Goal: Check status

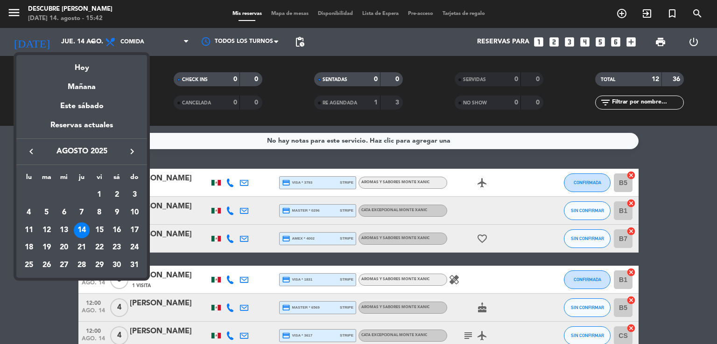
click at [116, 245] on div "23" at bounding box center [117, 248] width 16 height 16
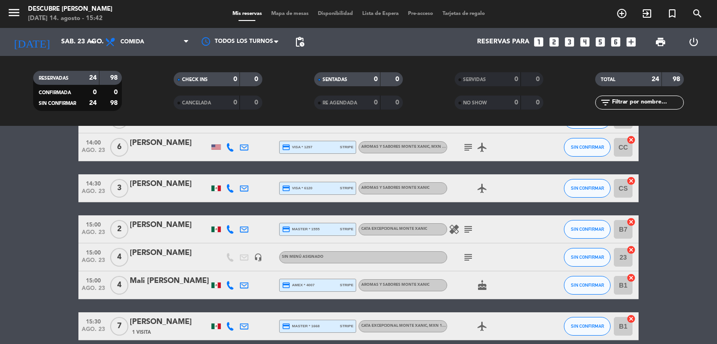
scroll to position [513, 0]
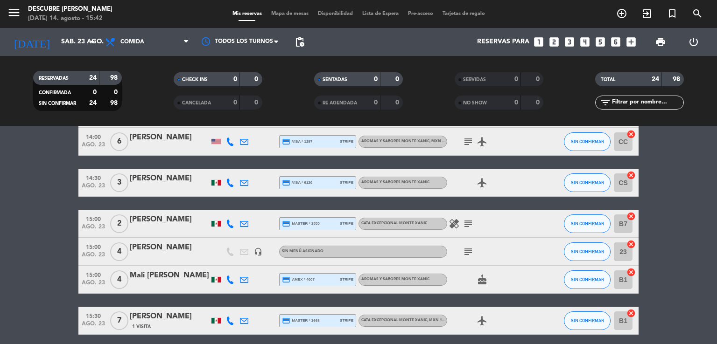
click at [465, 256] on icon "subject" at bounding box center [467, 251] width 11 height 11
click at [30, 269] on bookings-row "11:00 [DATE] 6 [PERSON_NAME] credit_card master * 6804 stripe Aromas y Sabores …" at bounding box center [358, 44] width 717 height 776
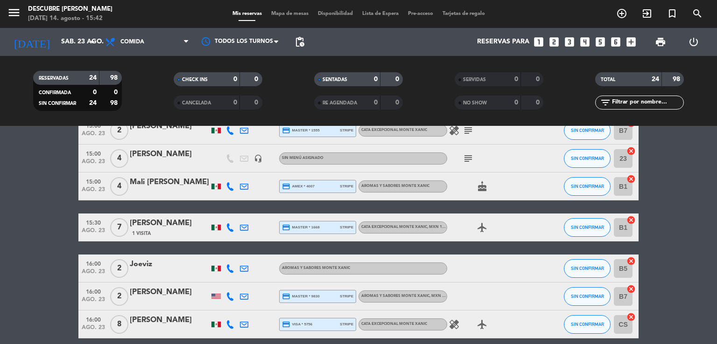
scroll to position [647, 0]
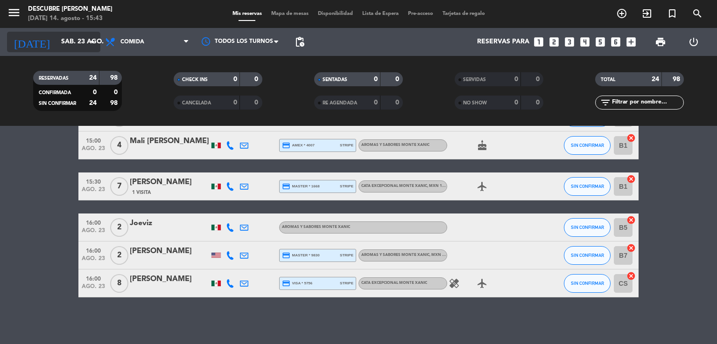
click at [56, 38] on input "sáb. 23 ago." at bounding box center [100, 42] width 89 height 17
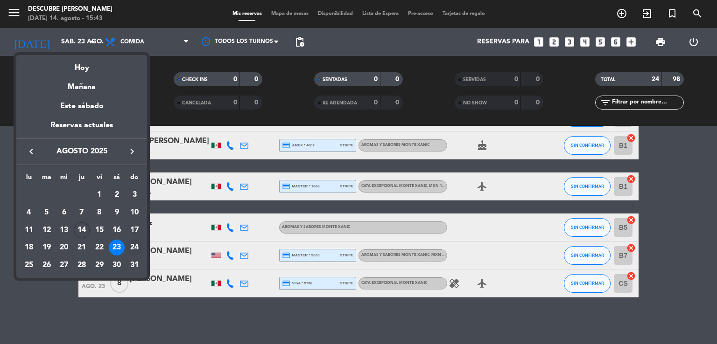
click at [132, 248] on div "24" at bounding box center [134, 248] width 16 height 16
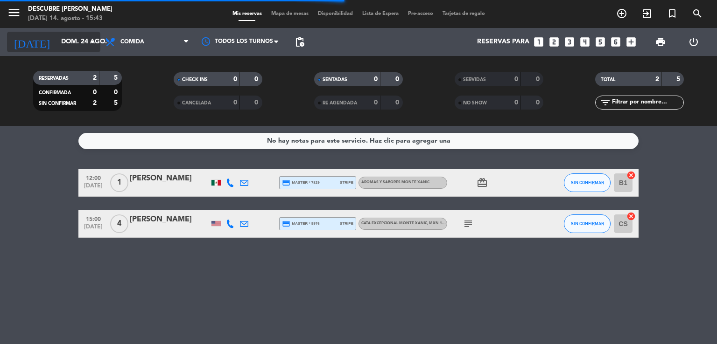
click at [59, 36] on input "dom. 24 ago." at bounding box center [100, 42] width 89 height 17
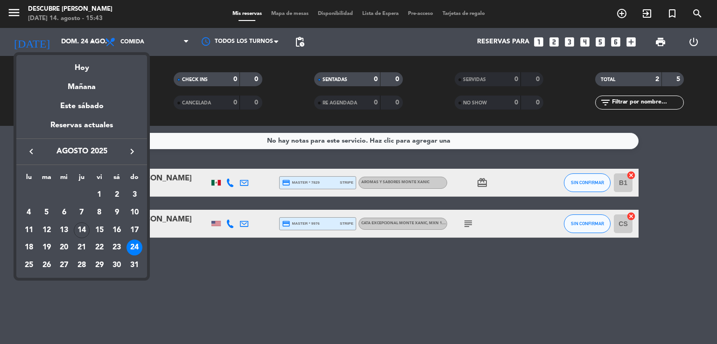
click at [138, 232] on div "17" at bounding box center [134, 231] width 16 height 16
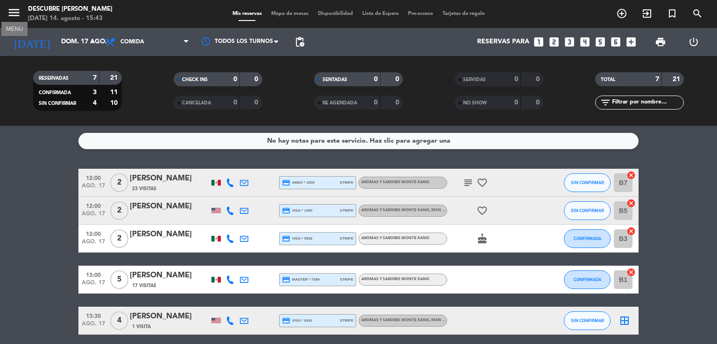
click at [16, 12] on icon "menu" at bounding box center [14, 13] width 14 height 14
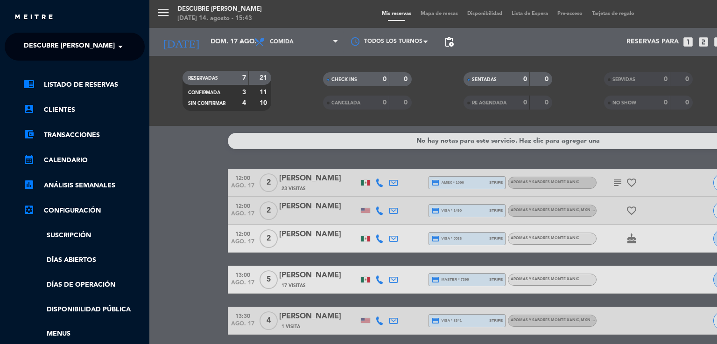
click at [95, 42] on span "Descubre [PERSON_NAME]" at bounding box center [69, 47] width 91 height 20
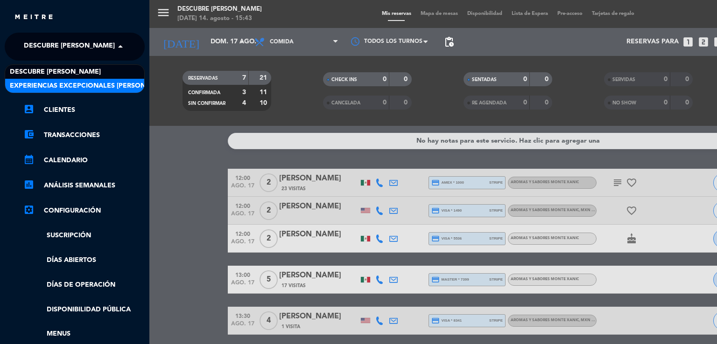
click at [97, 81] on span "Experiencias Excepcionales [PERSON_NAME]" at bounding box center [90, 86] width 161 height 11
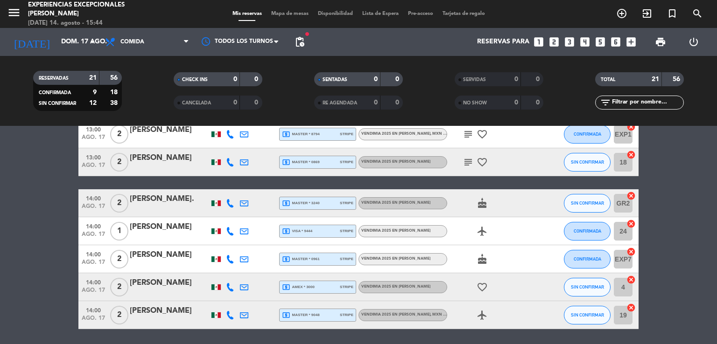
scroll to position [498, 0]
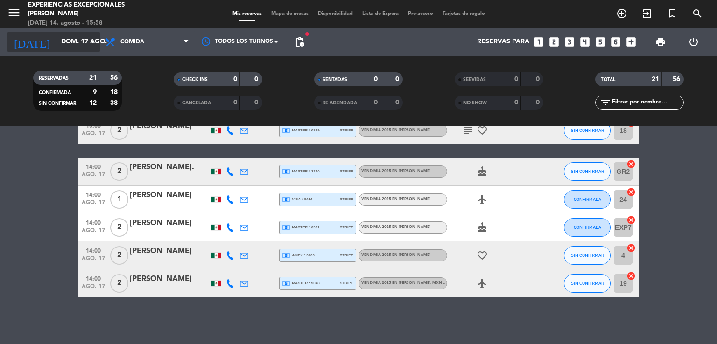
click at [56, 34] on input "dom. 17 ago." at bounding box center [100, 42] width 89 height 17
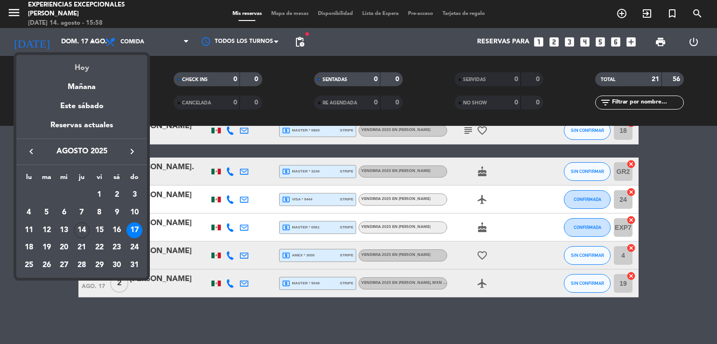
click at [84, 71] on div "Hoy" at bounding box center [81, 64] width 131 height 19
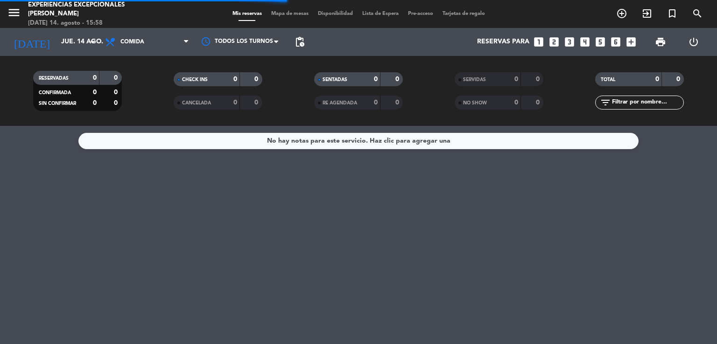
scroll to position [0, 0]
click at [14, 17] on icon "menu" at bounding box center [14, 13] width 14 height 14
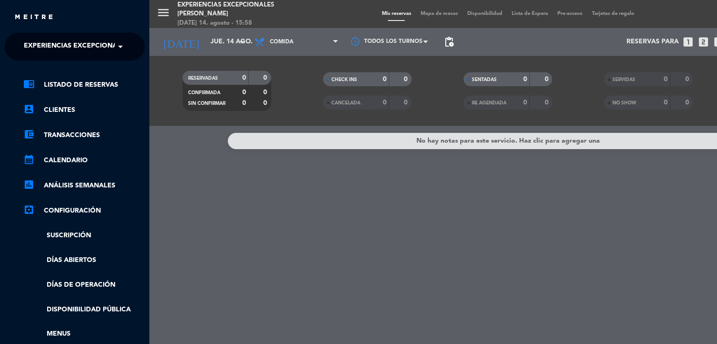
click at [104, 51] on span "Experiencias Excepcionales [PERSON_NAME]" at bounding box center [104, 47] width 161 height 20
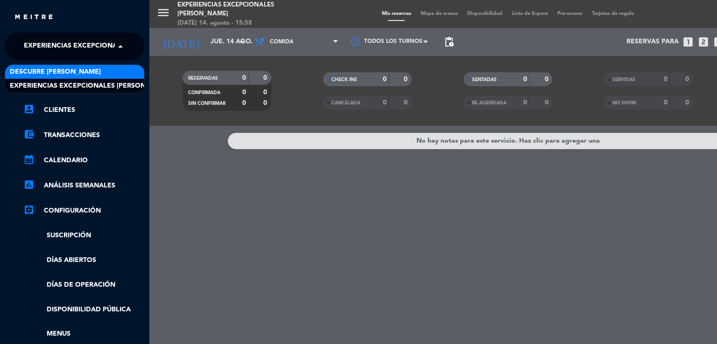
click at [97, 66] on div "Descubre [PERSON_NAME]" at bounding box center [74, 72] width 139 height 14
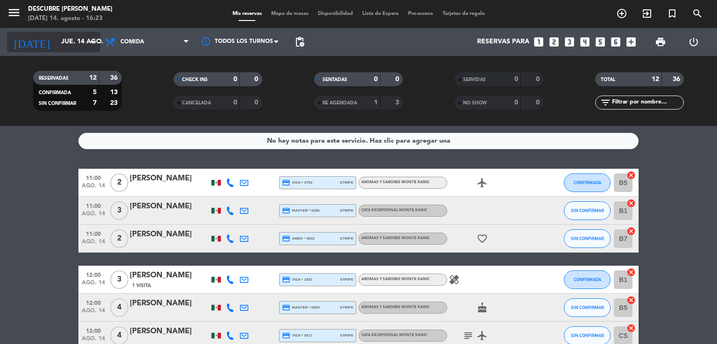
click at [80, 35] on input "jue. 14 ago." at bounding box center [100, 42] width 89 height 17
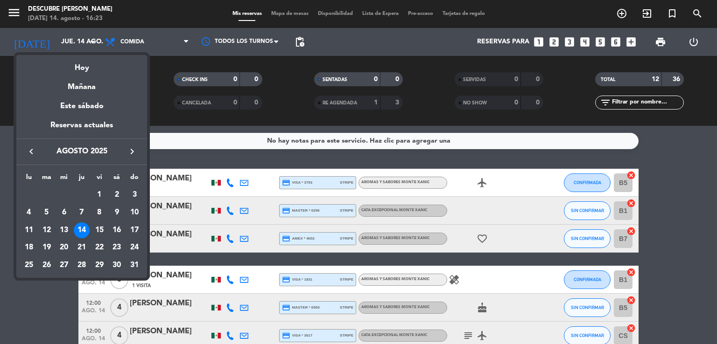
click at [699, 156] on div at bounding box center [358, 172] width 717 height 344
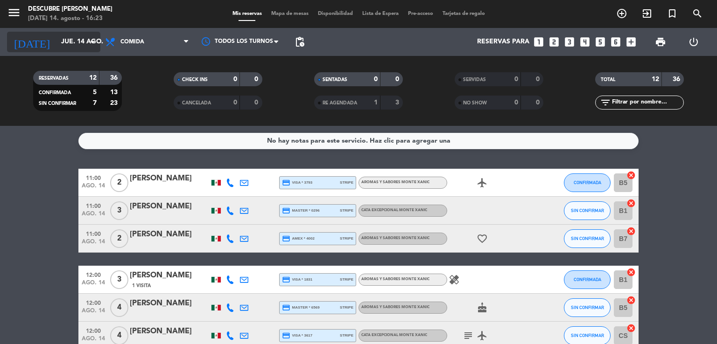
click at [89, 33] on div "[DATE] [DATE] arrow_drop_down" at bounding box center [53, 42] width 93 height 21
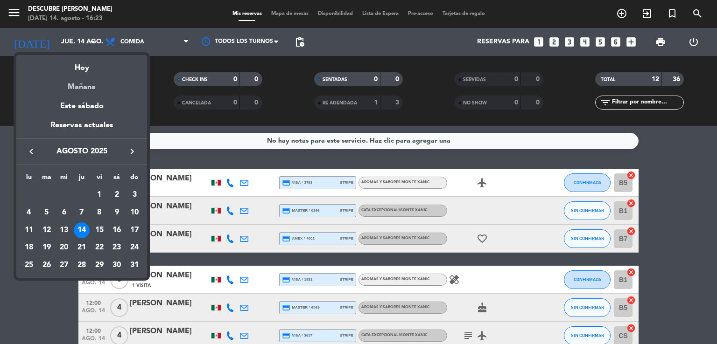
click at [88, 90] on div "Mañana" at bounding box center [81, 83] width 131 height 19
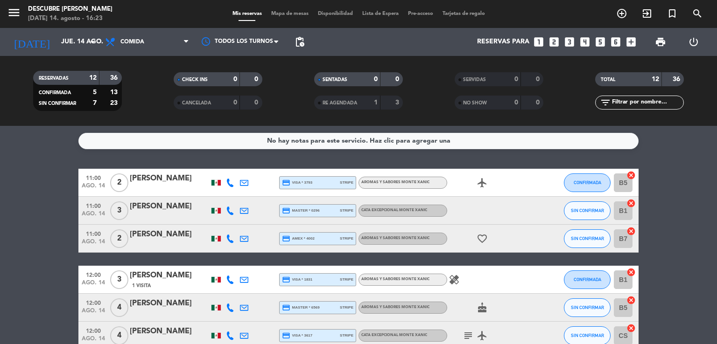
type input "vie. 15 ago."
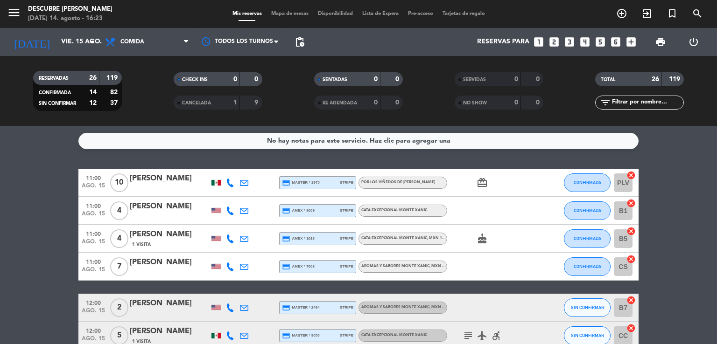
click at [187, 181] on div "[PERSON_NAME]" at bounding box center [169, 179] width 79 height 12
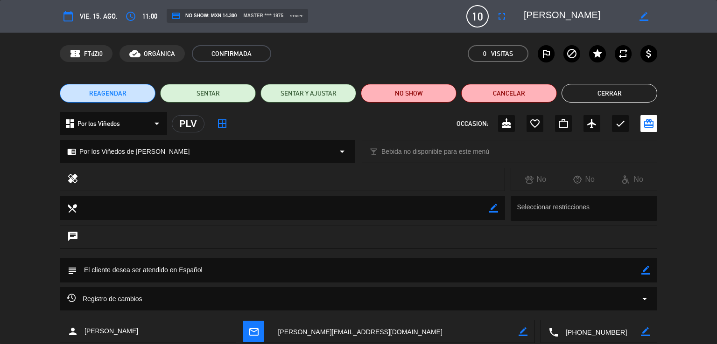
scroll to position [56, 0]
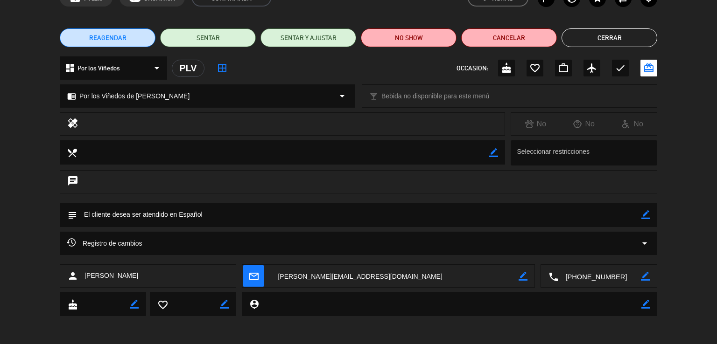
click at [621, 33] on button "Cerrar" at bounding box center [609, 37] width 96 height 19
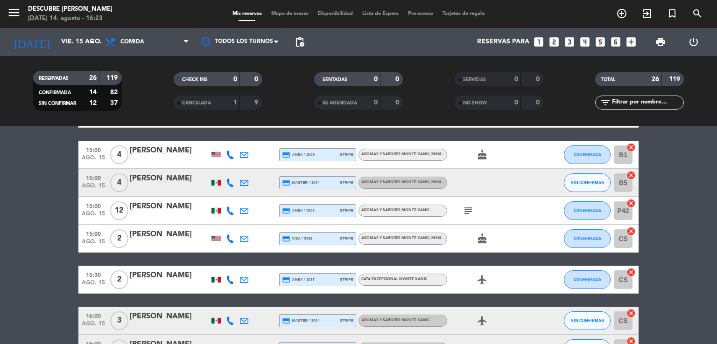
scroll to position [517, 0]
